Goal: Communication & Community: Answer question/provide support

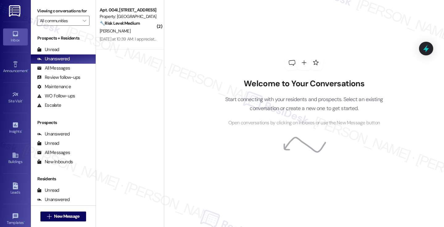
click at [149, 12] on div "Apt. 004I, [STREET_ADDRESS]" at bounding box center [128, 10] width 57 height 6
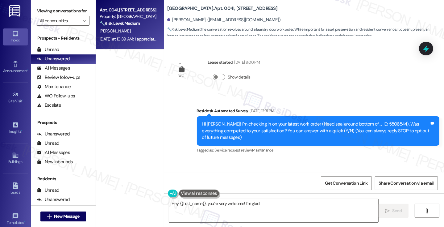
scroll to position [1574, 0]
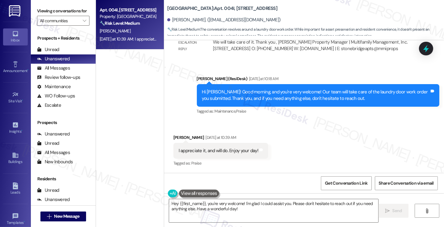
click at [224, 147] on div "I appreciate it, and will do. Enjoy your day!" at bounding box center [219, 150] width 80 height 6
click at [225, 147] on div "I appreciate it, and will do. Enjoy your day!" at bounding box center [219, 150] width 80 height 6
click at [244, 98] on div "Hi [PERSON_NAME]! Good morning, and you're very welcome! Our team will take car…" at bounding box center [316, 95] width 228 height 13
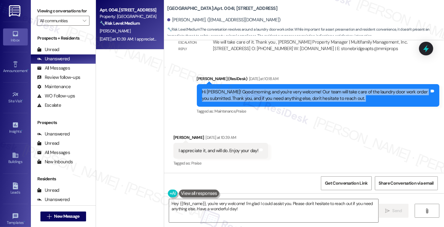
click at [244, 98] on div "Hi [PERSON_NAME]! Good morning, and you're very welcome! Our team will take car…" at bounding box center [316, 95] width 228 height 13
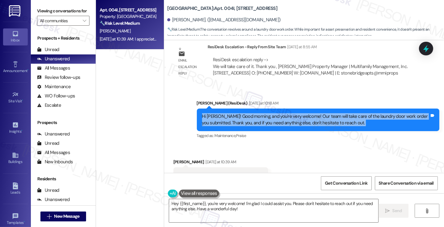
click at [289, 126] on div "Hi [PERSON_NAME]! Good morning, and you're very welcome! Our team will take car…" at bounding box center [316, 119] width 228 height 13
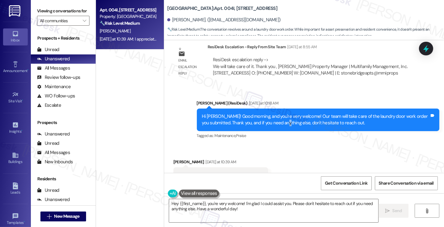
click at [289, 126] on div "Hi [PERSON_NAME]! Good morning, and you're very welcome! Our team will take car…" at bounding box center [316, 119] width 228 height 13
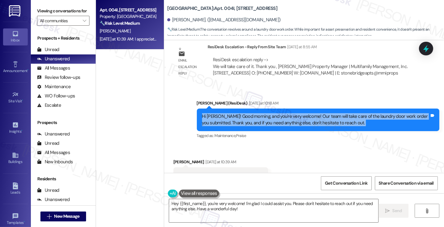
click at [289, 126] on div "Hi [PERSON_NAME]! Good morning, and you're very welcome! Our team will take car…" at bounding box center [316, 119] width 228 height 13
click at [307, 126] on div "Hi [PERSON_NAME]! Good morning, and you're very welcome! Our team will take car…" at bounding box center [316, 119] width 228 height 13
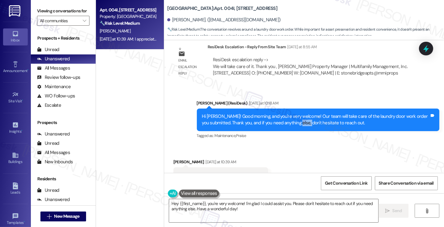
click at [307, 126] on div "Hi [PERSON_NAME]! Good morning, and you're very welcome! Our team will take car…" at bounding box center [316, 119] width 228 height 13
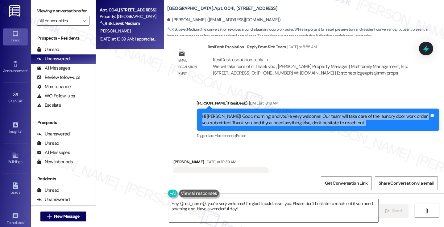
click at [307, 126] on div "Hi [PERSON_NAME]! Good morning, and you're very welcome! Our team will take car…" at bounding box center [316, 119] width 228 height 13
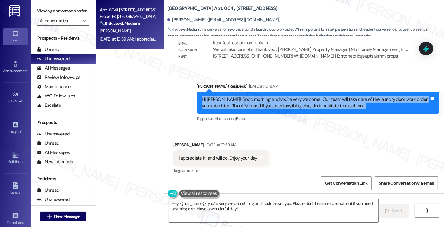
scroll to position [1574, 0]
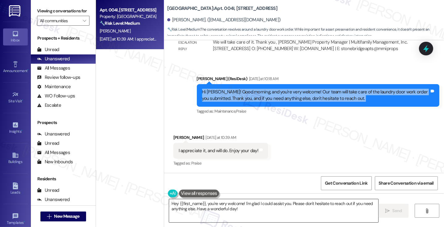
click at [216, 206] on textarea "Hey {{first_name}}, you're very welcome! I'm glad I could assist you. Please do…" at bounding box center [273, 210] width 209 height 23
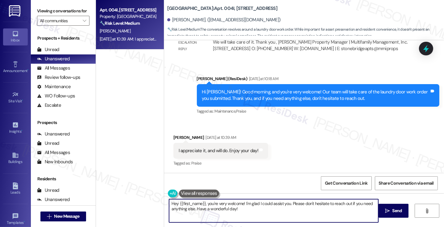
click at [216, 206] on textarea "Hey {{first_name}}, you're very welcome! I'm glad I could assist you. Please do…" at bounding box center [273, 210] width 209 height 23
click at [210, 203] on textarea "Hey {{first_name}}, you're very welcome! I'm glad I could assist you. Please do…" at bounding box center [273, 210] width 209 height 23
drag, startPoint x: 206, startPoint y: 204, endPoint x: 142, endPoint y: 201, distance: 64.6
click at [142, 201] on div "Apt. 004I, 1 [GEOGRAPHIC_DATA] Property: Stonebridge 🔧 Risk Level: Medium The c…" at bounding box center [270, 113] width 348 height 227
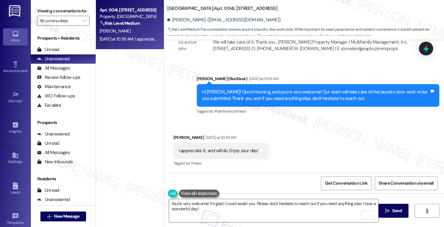
click at [175, 138] on div "[PERSON_NAME] [DATE] at 10:39 AM" at bounding box center [221, 138] width 95 height 9
click at [175, 137] on div "[PERSON_NAME] [DATE] at 10:39 AM" at bounding box center [221, 138] width 95 height 9
copy div "Touanna"
click at [204, 203] on textarea "You're very welcome! I'm glad I could assist you. Please don't hesitate to reac…" at bounding box center [273, 210] width 209 height 23
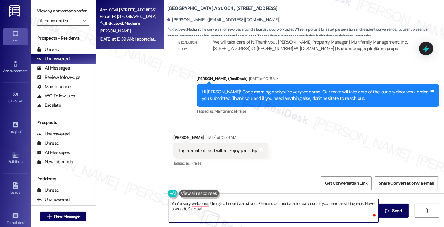
paste textarea "Touanna"
drag, startPoint x: 285, startPoint y: 210, endPoint x: 261, endPoint y: 204, distance: 25.3
click at [261, 204] on textarea "You're very welcome, [PERSON_NAME]! I'm glad I could assist you. Please don't h…" at bounding box center [273, 210] width 209 height 23
click at [352, 205] on textarea "You're very welcome, [PERSON_NAME]! I'm glad I could assist. Have a wonderful d…" at bounding box center [273, 210] width 209 height 23
type textarea "You're very welcome, [PERSON_NAME]! I'm glad I could assist. Have a wonderful d…"
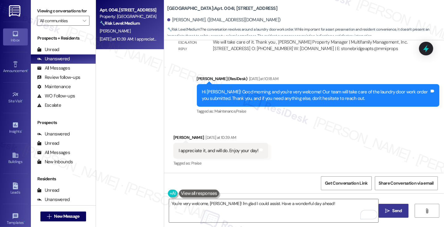
click at [392, 208] on span "Send" at bounding box center [398, 210] width 12 height 6
